Goal: Task Accomplishment & Management: Manage account settings

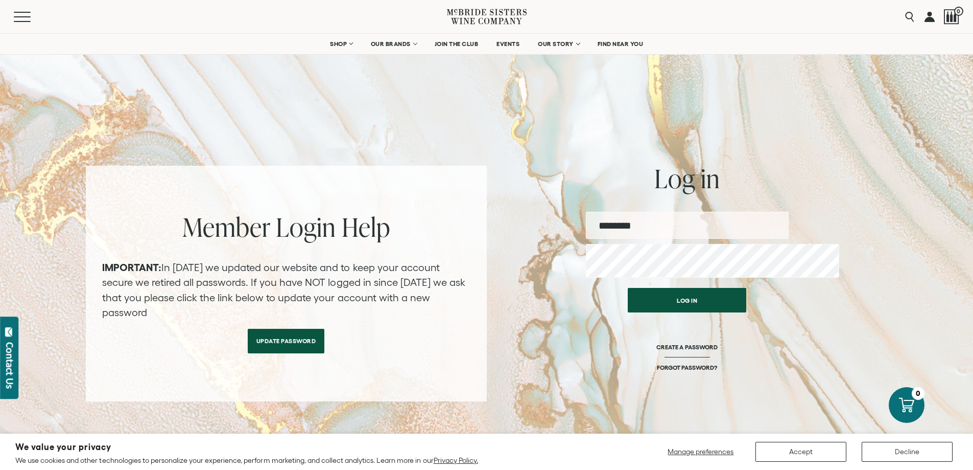
type input "**********"
click at [718, 310] on button "Log in" at bounding box center [687, 297] width 119 height 25
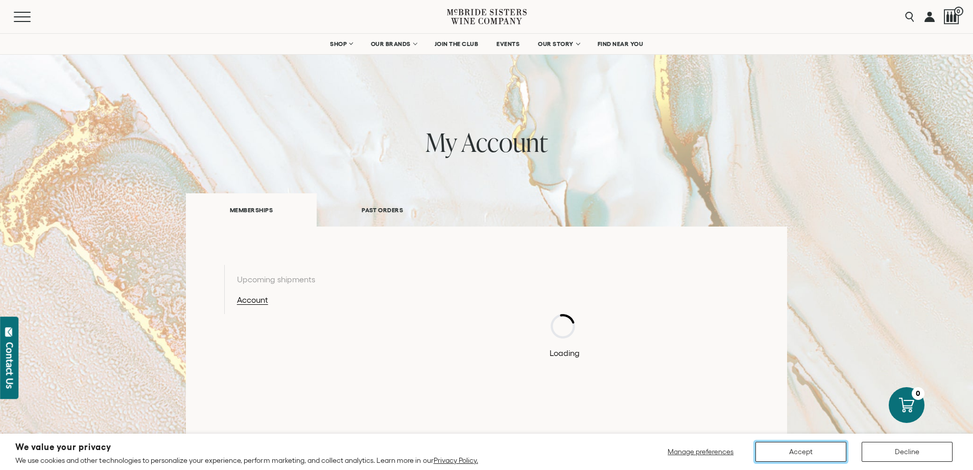
click at [804, 452] on button "Accept" at bounding box center [801, 451] width 91 height 20
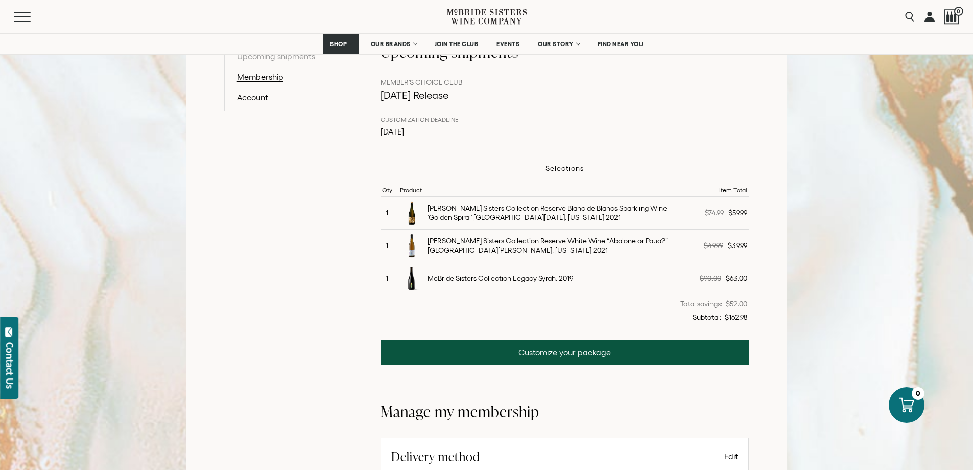
scroll to position [255, 0]
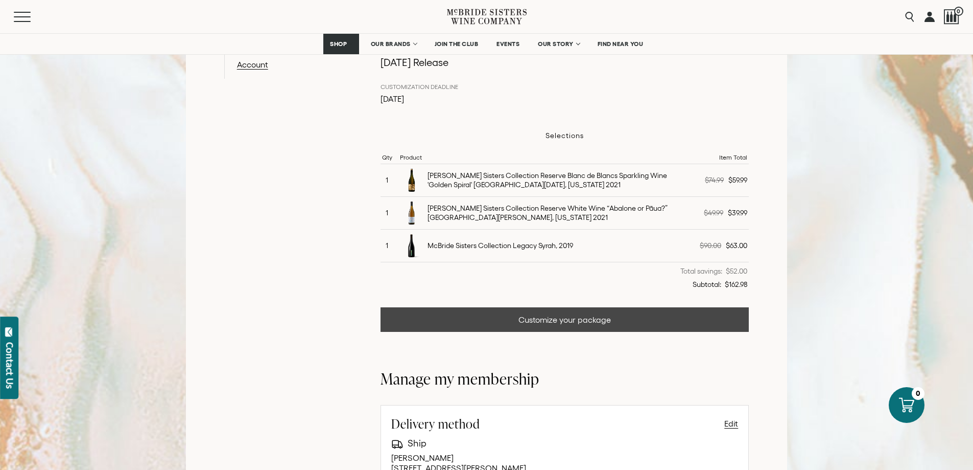
click at [583, 332] on link "Customize your package" at bounding box center [565, 319] width 369 height 25
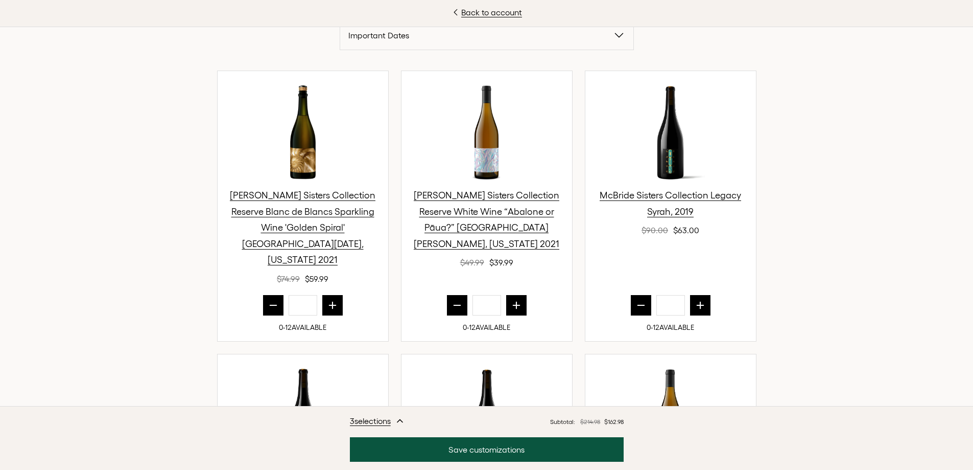
scroll to position [307, 0]
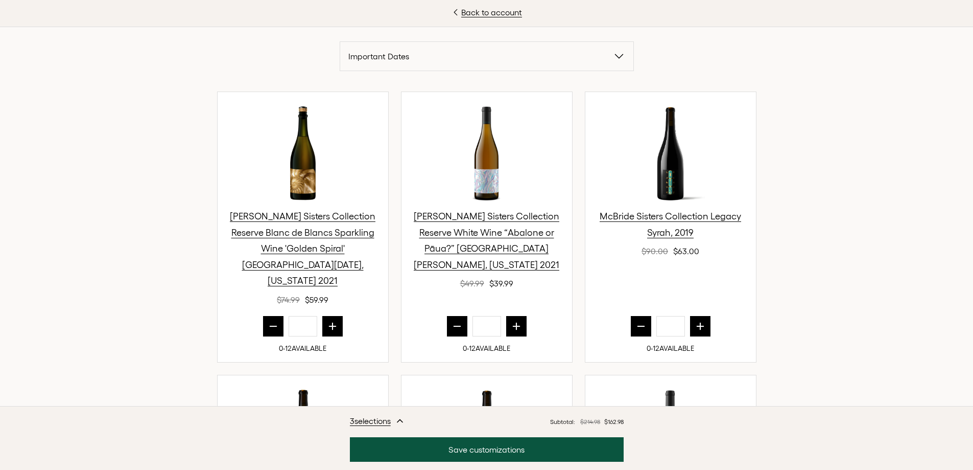
click at [268, 321] on icon "prior quantity" at bounding box center [273, 326] width 10 height 10
type input "*"
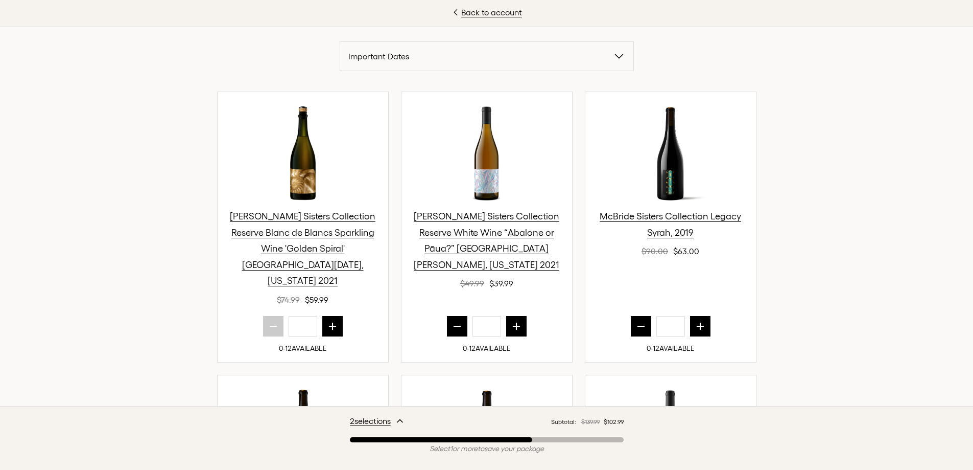
click at [452, 321] on icon "prior quantity" at bounding box center [457, 326] width 10 height 10
type input "*"
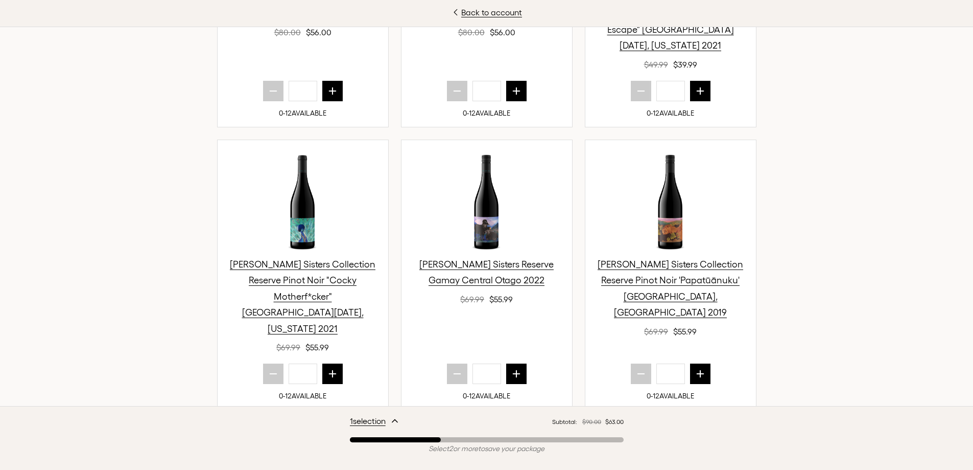
scroll to position [817, 0]
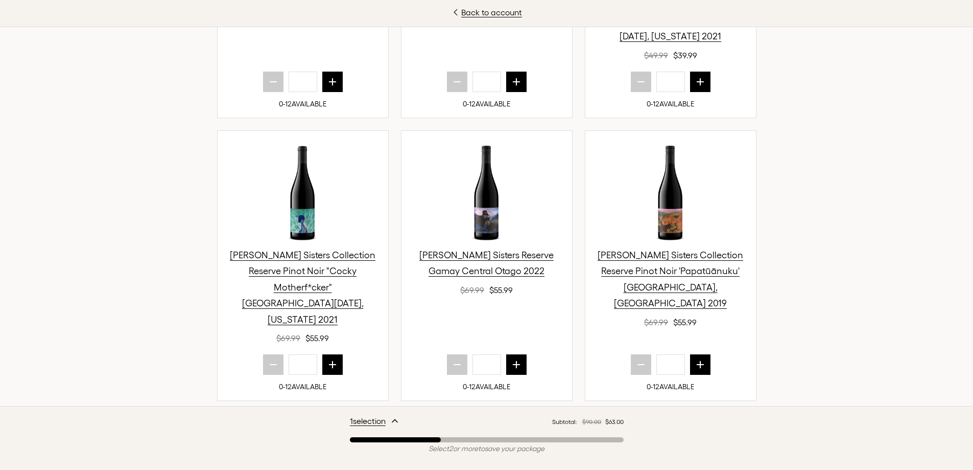
click at [330, 361] on icon "next quantity" at bounding box center [332, 364] width 7 height 7
type input "*"
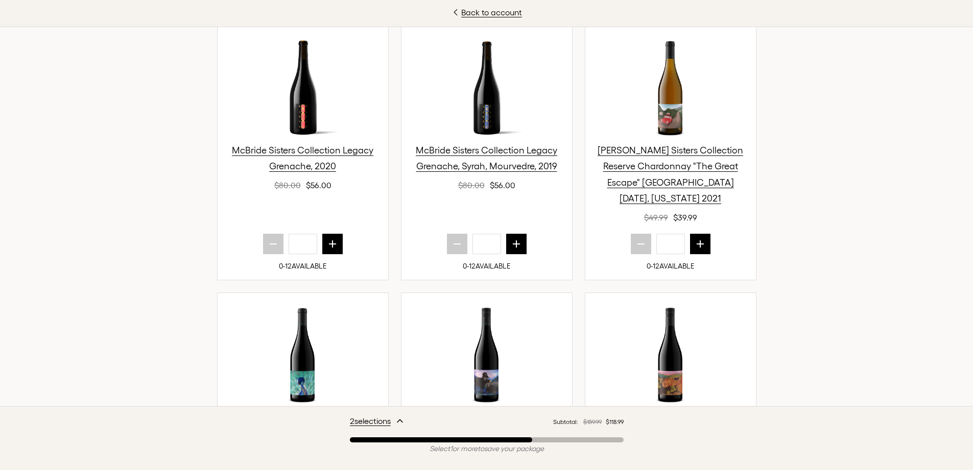
scroll to position [616, 0]
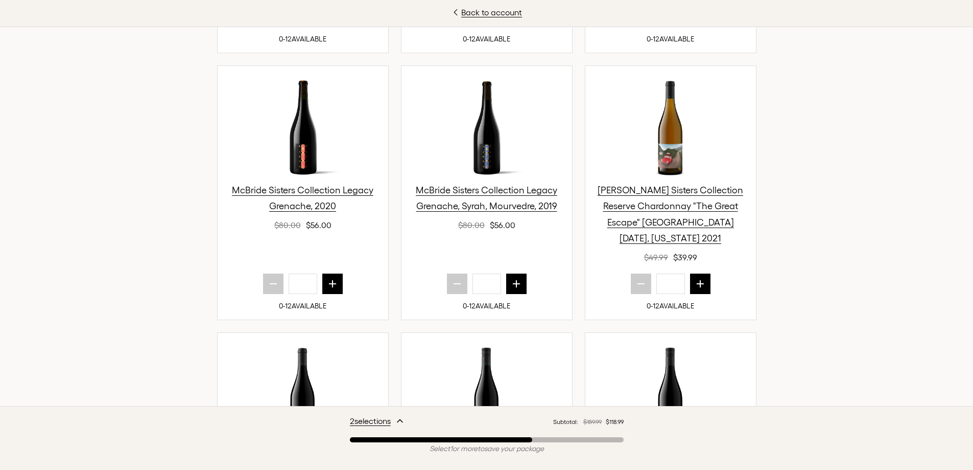
click at [513, 280] on icon "next quantity" at bounding box center [516, 283] width 7 height 7
type input "*"
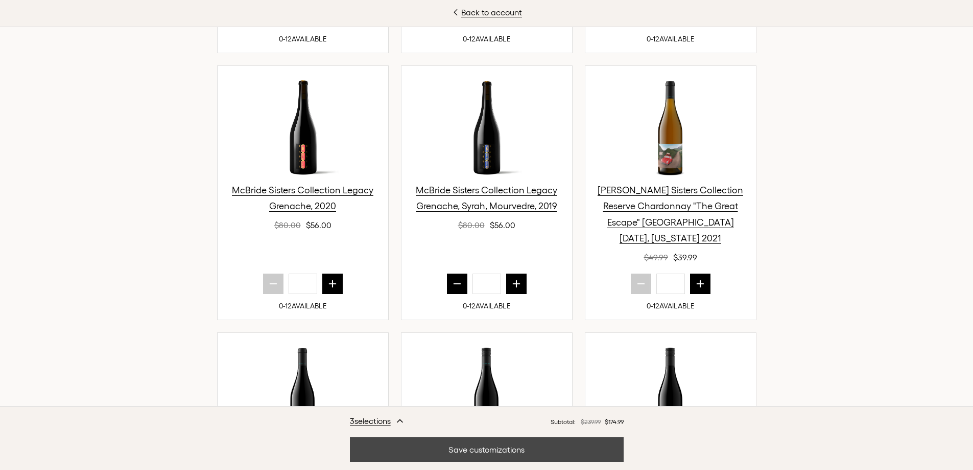
click at [501, 447] on button "Save customizations" at bounding box center [487, 449] width 274 height 25
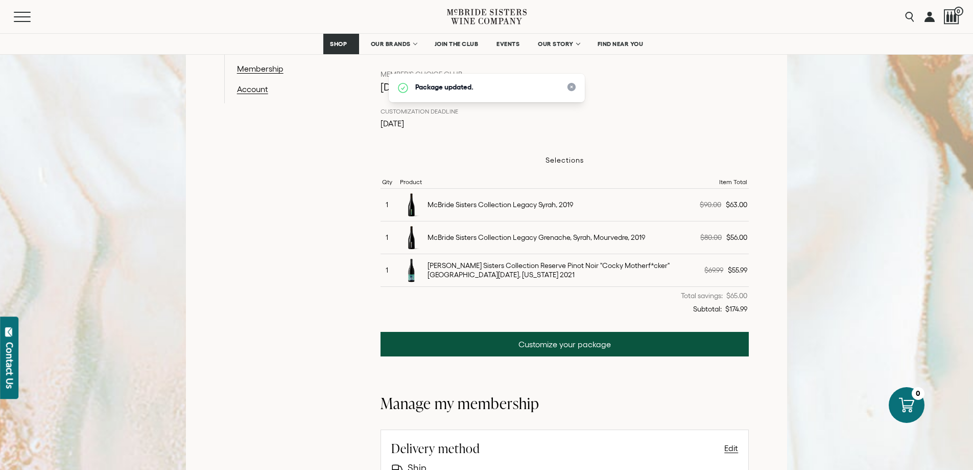
scroll to position [231, 0]
